Goal: Find specific page/section: Locate a particular part of the current website

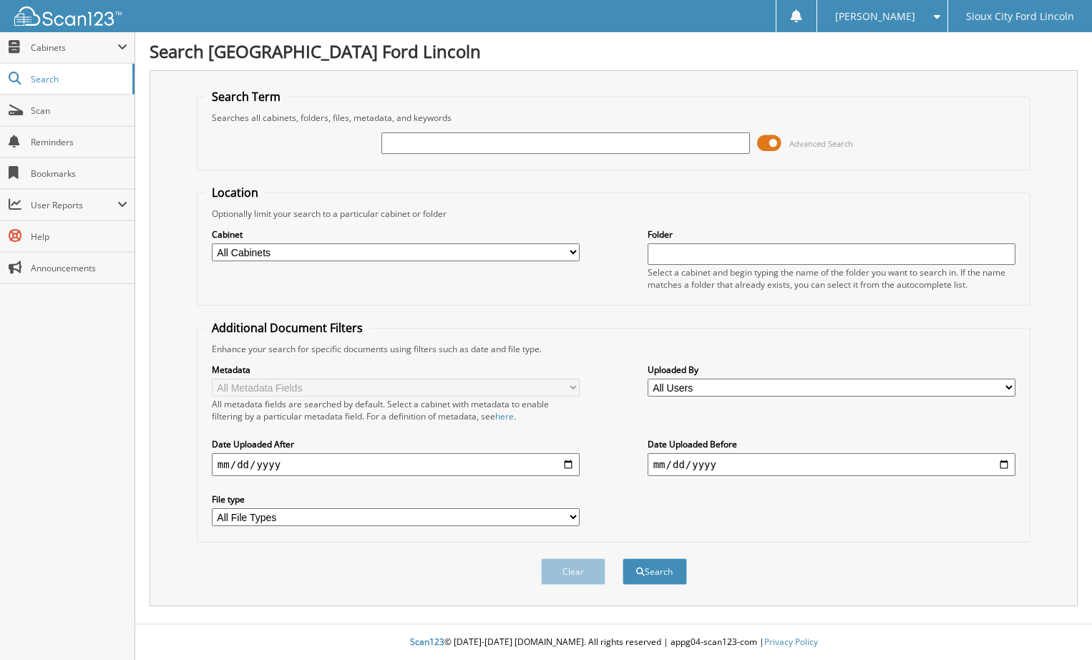
click at [405, 140] on input "text" at bounding box center [565, 142] width 368 height 21
type input "948808"
click at [669, 558] on div "Search" at bounding box center [654, 571] width 67 height 29
click at [673, 568] on button "Search" at bounding box center [655, 571] width 64 height 26
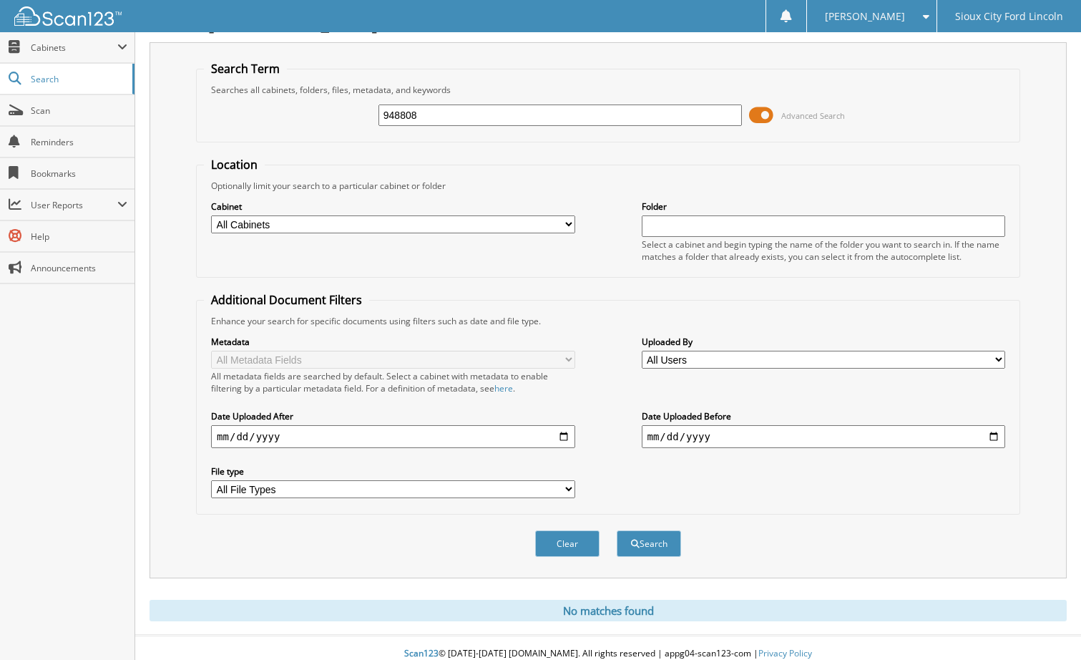
scroll to position [40, 0]
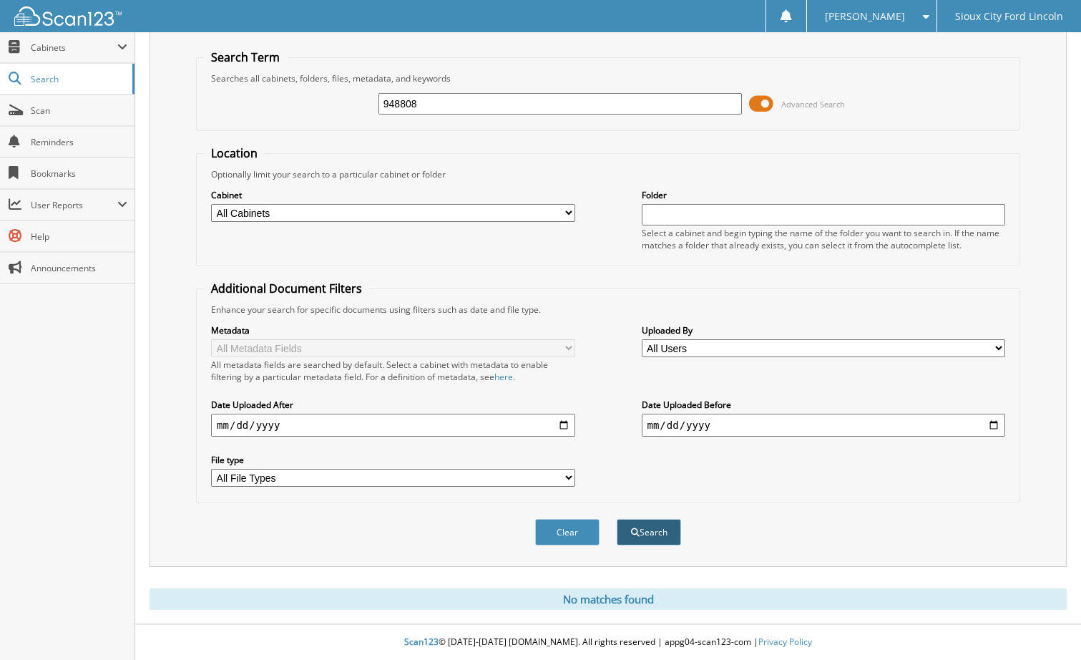
click at [640, 540] on button "Search" at bounding box center [649, 532] width 64 height 26
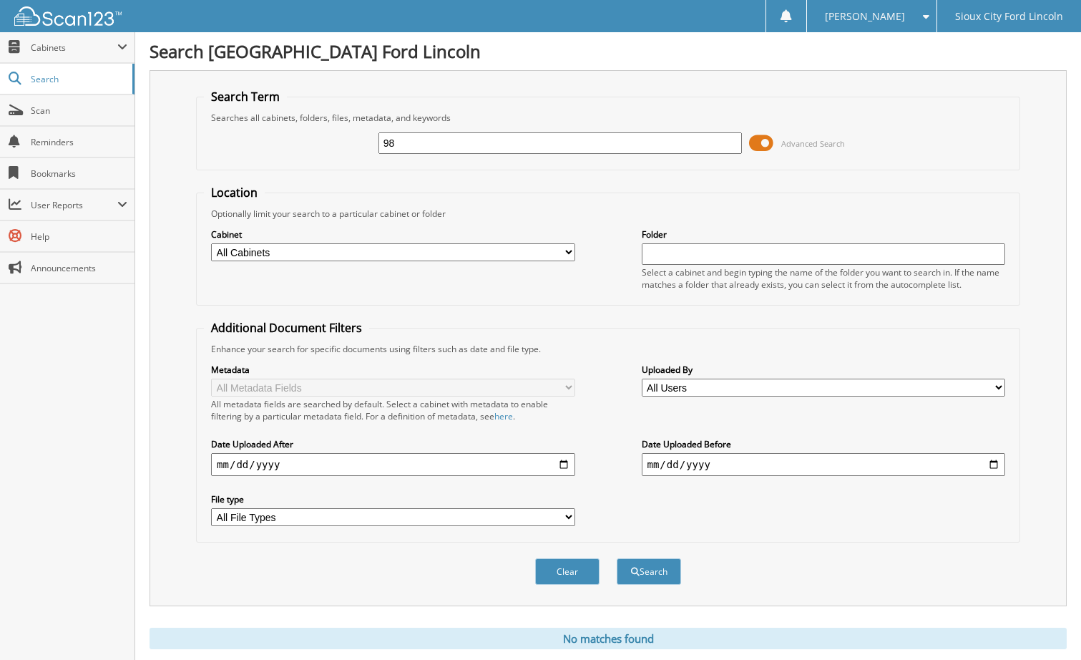
type input "8"
type input "945813"
click at [617, 558] on button "Search" at bounding box center [649, 571] width 64 height 26
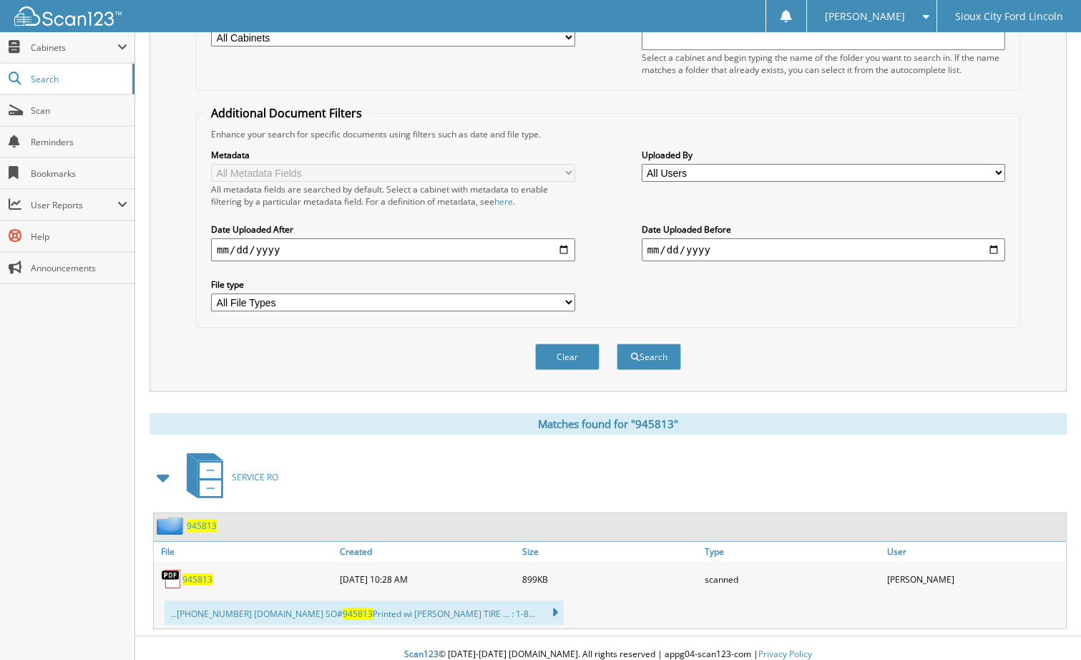
click at [200, 585] on span "945813" at bounding box center [197, 579] width 30 height 12
